Goal: Task Accomplishment & Management: Complete application form

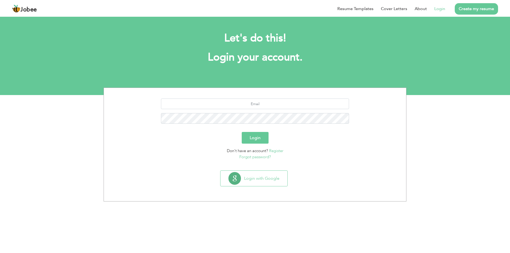
click at [64, 36] on div "Let's do this! Login your account." at bounding box center [255, 50] width 510 height 49
click at [200, 65] on div "Let's do this! Login your account." at bounding box center [255, 50] width 295 height 49
click at [261, 180] on button "Login with Google" at bounding box center [254, 178] width 67 height 15
